Goal: Task Accomplishment & Management: Use online tool/utility

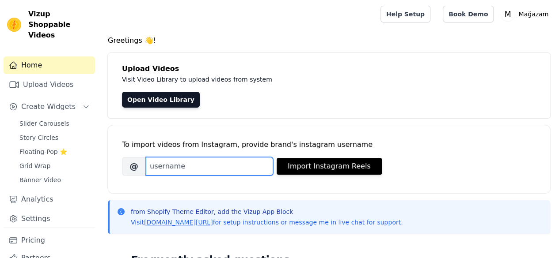
click at [203, 165] on input "Brand's Instagram Username" at bounding box center [209, 166] width 127 height 19
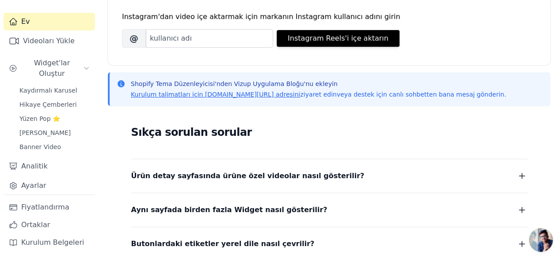
scroll to position [177, 0]
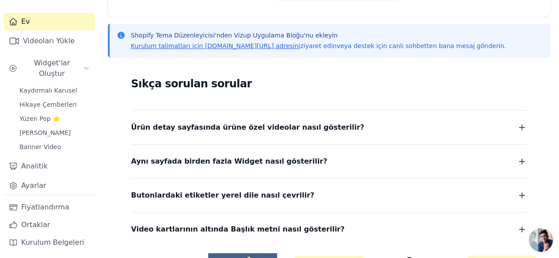
click at [326, 125] on button "Ürün detay sayfasında ürüne özel videolar nasıl gösterilir?" at bounding box center [329, 128] width 396 height 12
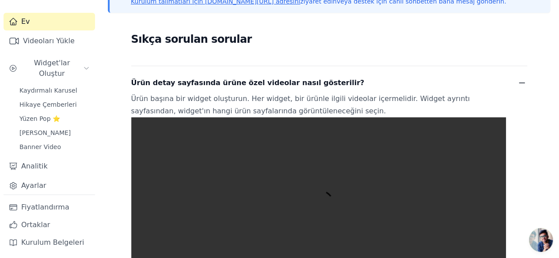
scroll to position [265, 0]
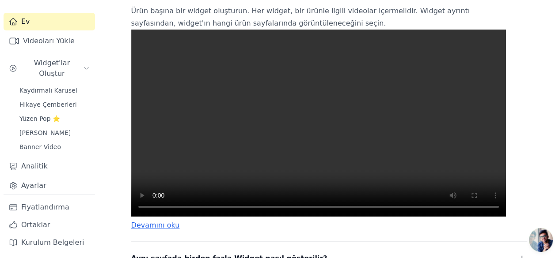
click at [326, 125] on video at bounding box center [318, 123] width 375 height 187
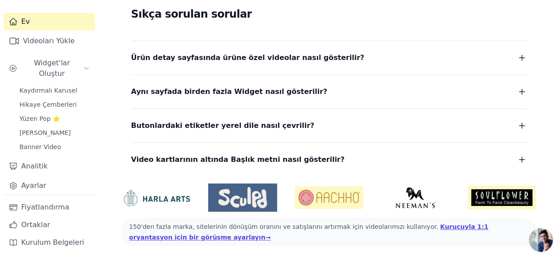
click at [327, 156] on button "Video kartlarının altında Başlık metni nasıl gösterilir?" at bounding box center [329, 160] width 396 height 12
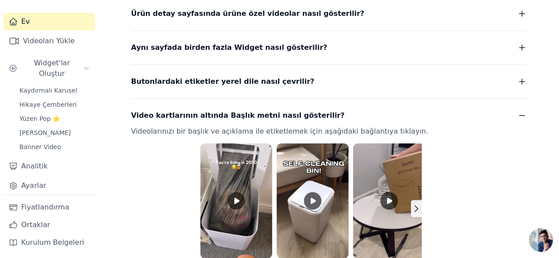
scroll to position [202, 0]
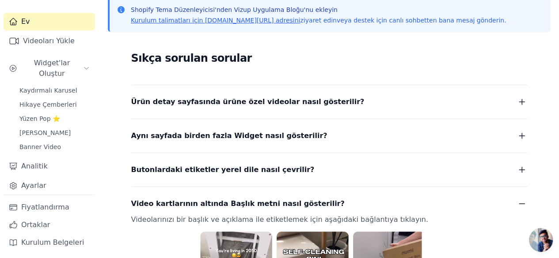
click at [302, 153] on div "Butonlardaki etiketler yerel dile nasıl çevrilir? Düğmedeki etiketleri çevirmek…" at bounding box center [329, 164] width 396 height 23
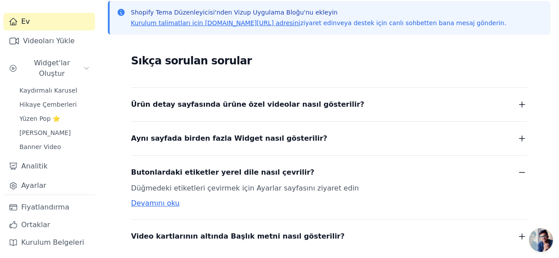
scroll to position [158, 0]
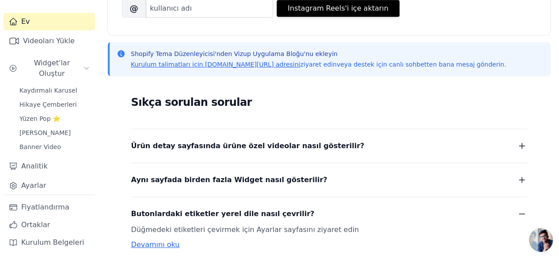
click at [301, 151] on span "Ürün detay sayfasında ürüne özel videolar nasıl gösterilir?" at bounding box center [247, 146] width 233 height 12
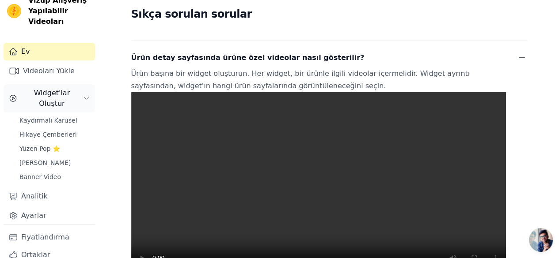
scroll to position [0, 0]
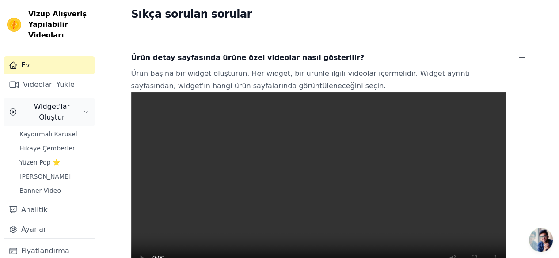
click at [79, 106] on button "Widget'lar Oluştur" at bounding box center [49, 112] width 91 height 28
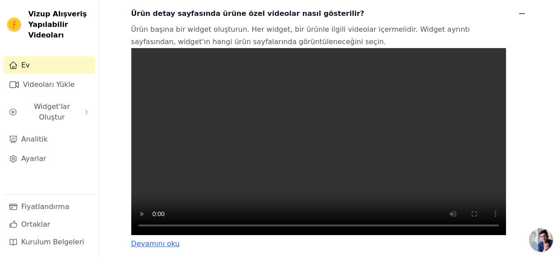
click at [302, 167] on video at bounding box center [318, 141] width 375 height 187
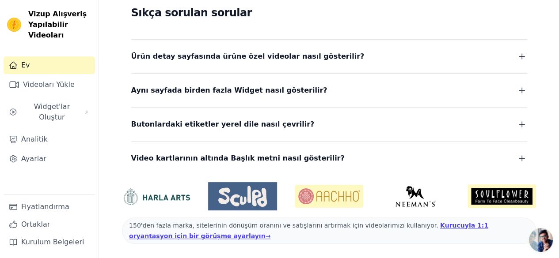
scroll to position [247, 0]
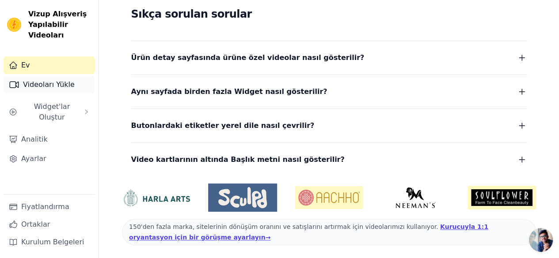
click at [34, 85] on font "Videoları Yükle" at bounding box center [49, 84] width 52 height 8
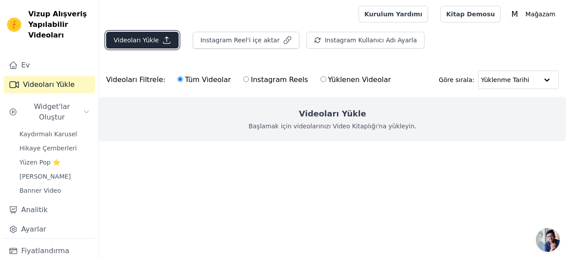
click at [155, 37] on button "Videoları Yükle" at bounding box center [142, 40] width 72 height 17
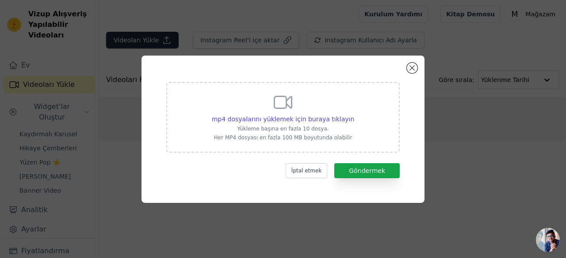
click at [157, 33] on div "mp4 dosyalarını yüklemek için buraya tıklayın Yükleme başına en fazla 10 dosya.…" at bounding box center [283, 129] width 566 height 258
